Goal: Task Accomplishment & Management: Complete application form

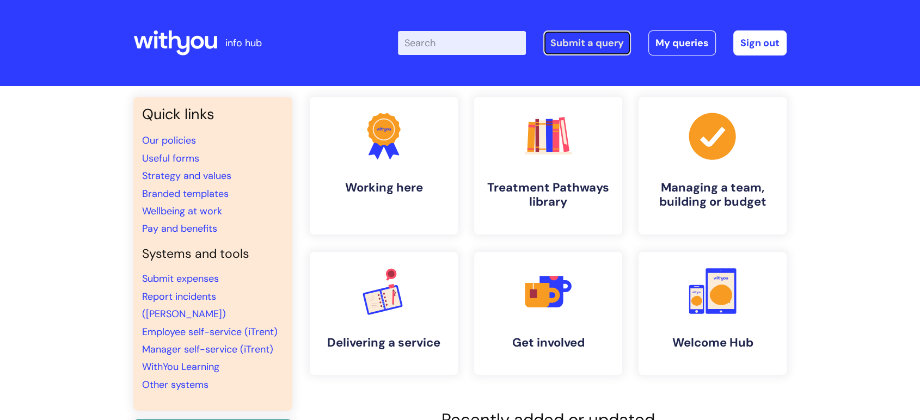
click at [572, 42] on link "Submit a query" at bounding box center [587, 42] width 88 height 25
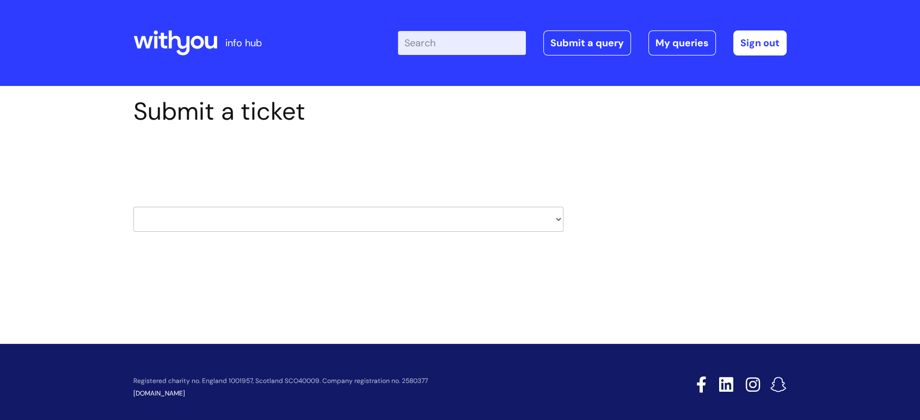
click at [558, 218] on select "HR / People IT and Support Clinical Drug Alerts Finance Accounts Data Support T…" at bounding box center [348, 219] width 430 height 25
select select "it_and_support"
click at [133, 207] on select "HR / People IT and Support Clinical Drug Alerts Finance Accounts Data Support T…" at bounding box center [348, 219] width 430 height 25
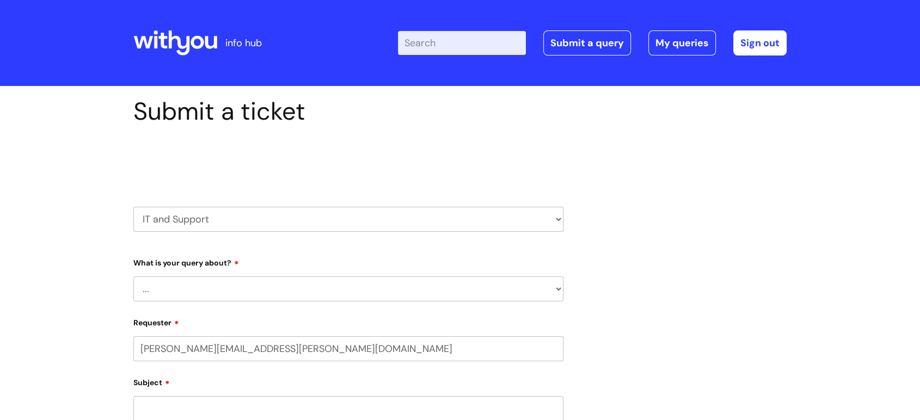
click at [556, 290] on select "... Mobile Phone Reset & MFA Accounts, Starters and Leavers IT Hardware issue I…" at bounding box center [348, 289] width 430 height 25
select select "Something Else"
click at [133, 277] on select "... Mobile Phone Reset & MFA Accounts, Starters and Leavers IT Hardware issue I…" at bounding box center [348, 289] width 430 height 25
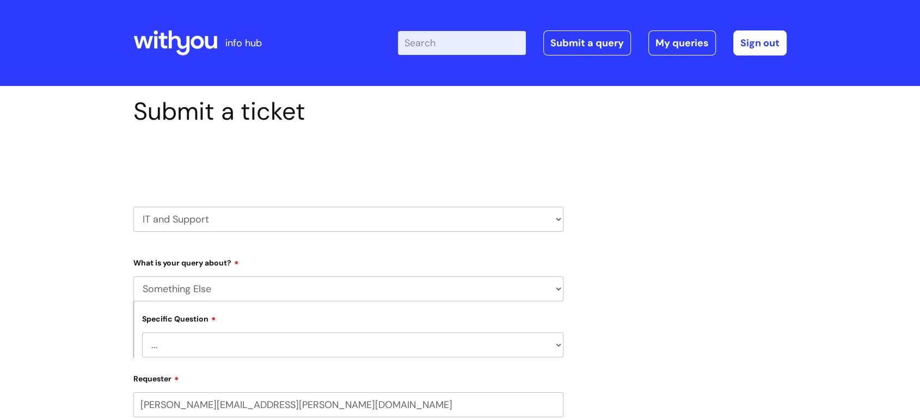
click at [553, 346] on select "... My problem is not listed" at bounding box center [352, 345] width 421 height 25
select select "My problem is not listed"
click at [142, 334] on select "... My problem is not listed" at bounding box center [352, 345] width 421 height 25
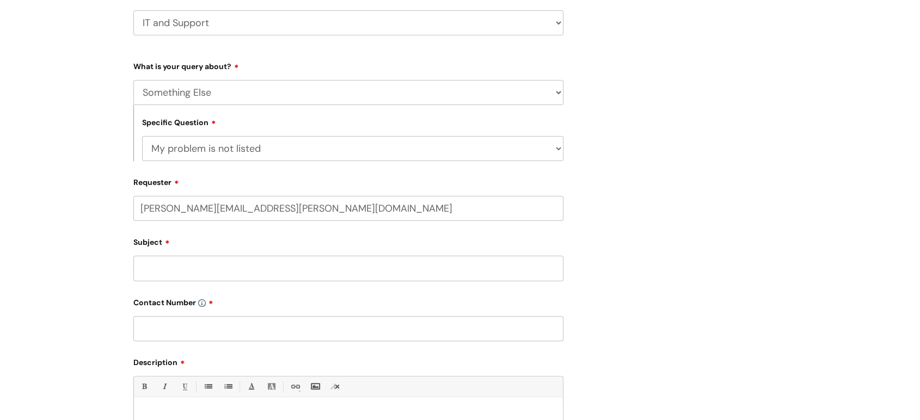
scroll to position [204, 0]
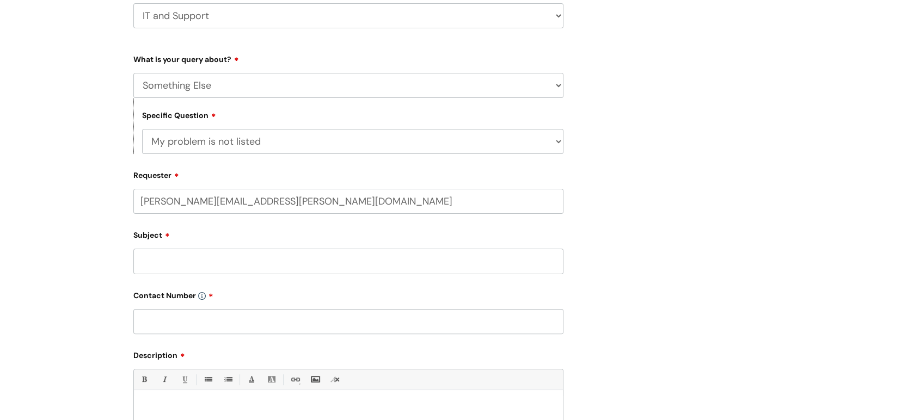
click at [181, 269] on input "Subject" at bounding box center [348, 261] width 430 height 25
type input "Google chat function"
click at [169, 328] on input "text" at bounding box center [348, 321] width 430 height 25
type input "07990 564909"
click at [314, 343] on form "Type Of Request ... Accounts (Finance) Alerts! (For clinical team) Data Protect…" at bounding box center [348, 304] width 430 height 508
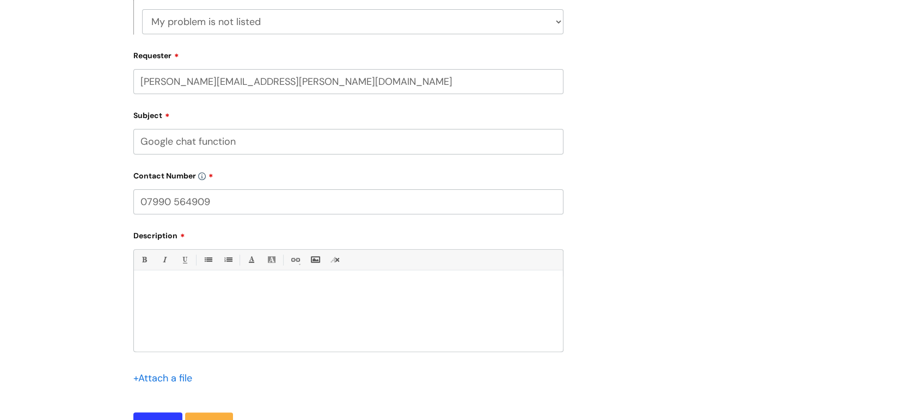
scroll to position [330, 0]
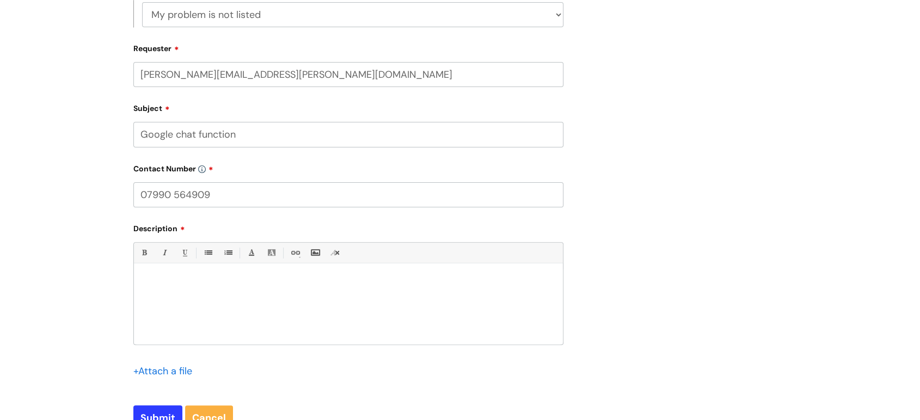
click at [154, 280] on p at bounding box center [348, 283] width 413 height 10
click at [225, 286] on p "We have a google space )STAR PANEL)" at bounding box center [348, 283] width 413 height 10
click at [282, 287] on p "We have a google space (STAR PANEL)" at bounding box center [348, 283] width 413 height 10
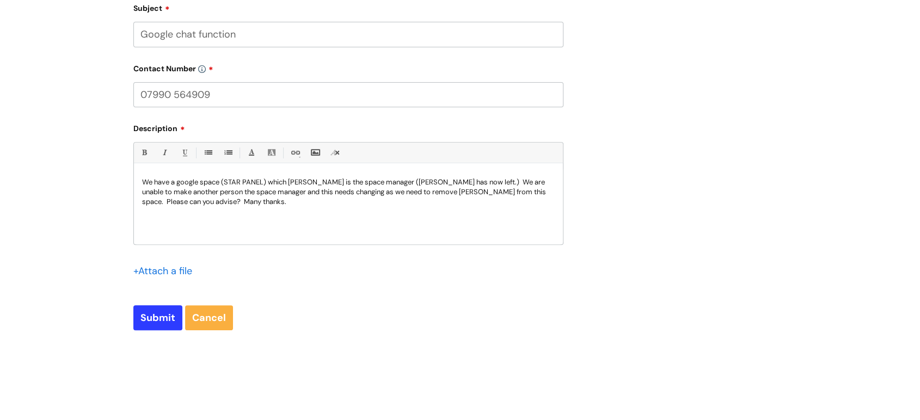
scroll to position [435, 0]
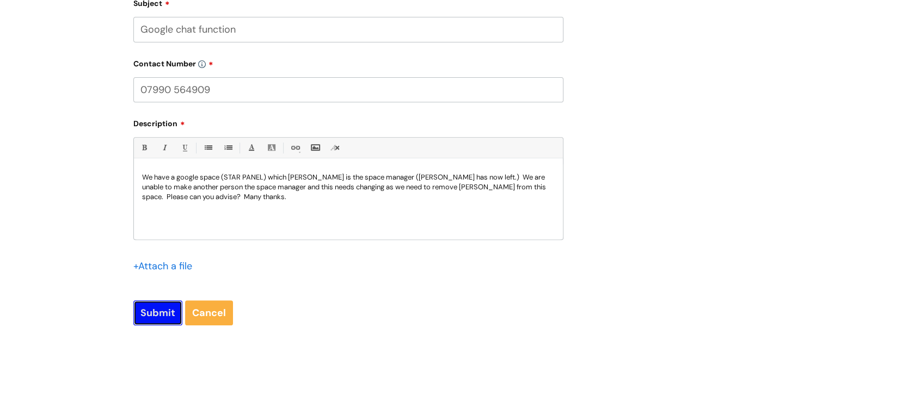
click at [160, 316] on input "Submit" at bounding box center [157, 312] width 49 height 25
type input "Please Wait..."
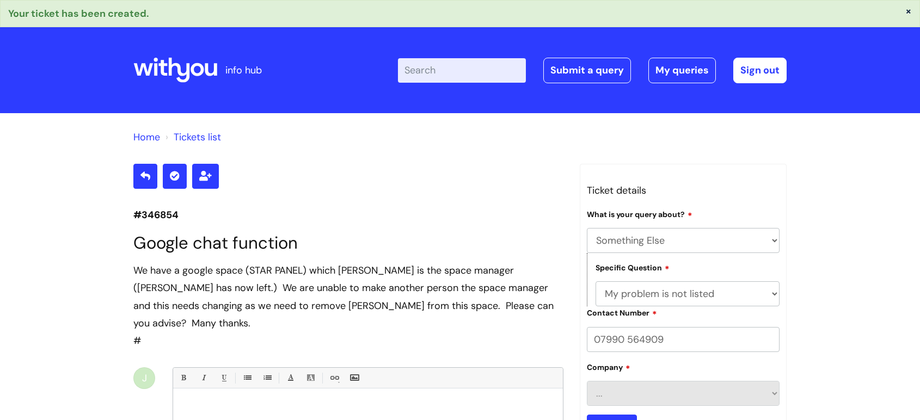
select select "Something Else"
select select "My problem is not listed"
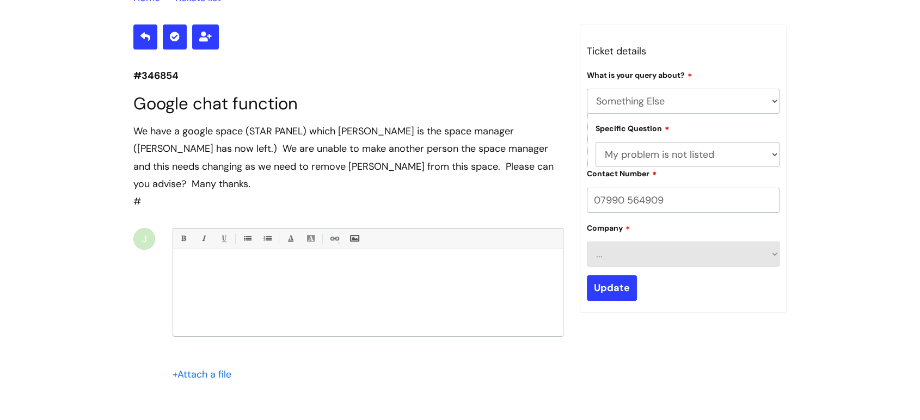
scroll to position [137, 0]
